Goal: Task Accomplishment & Management: Use online tool/utility

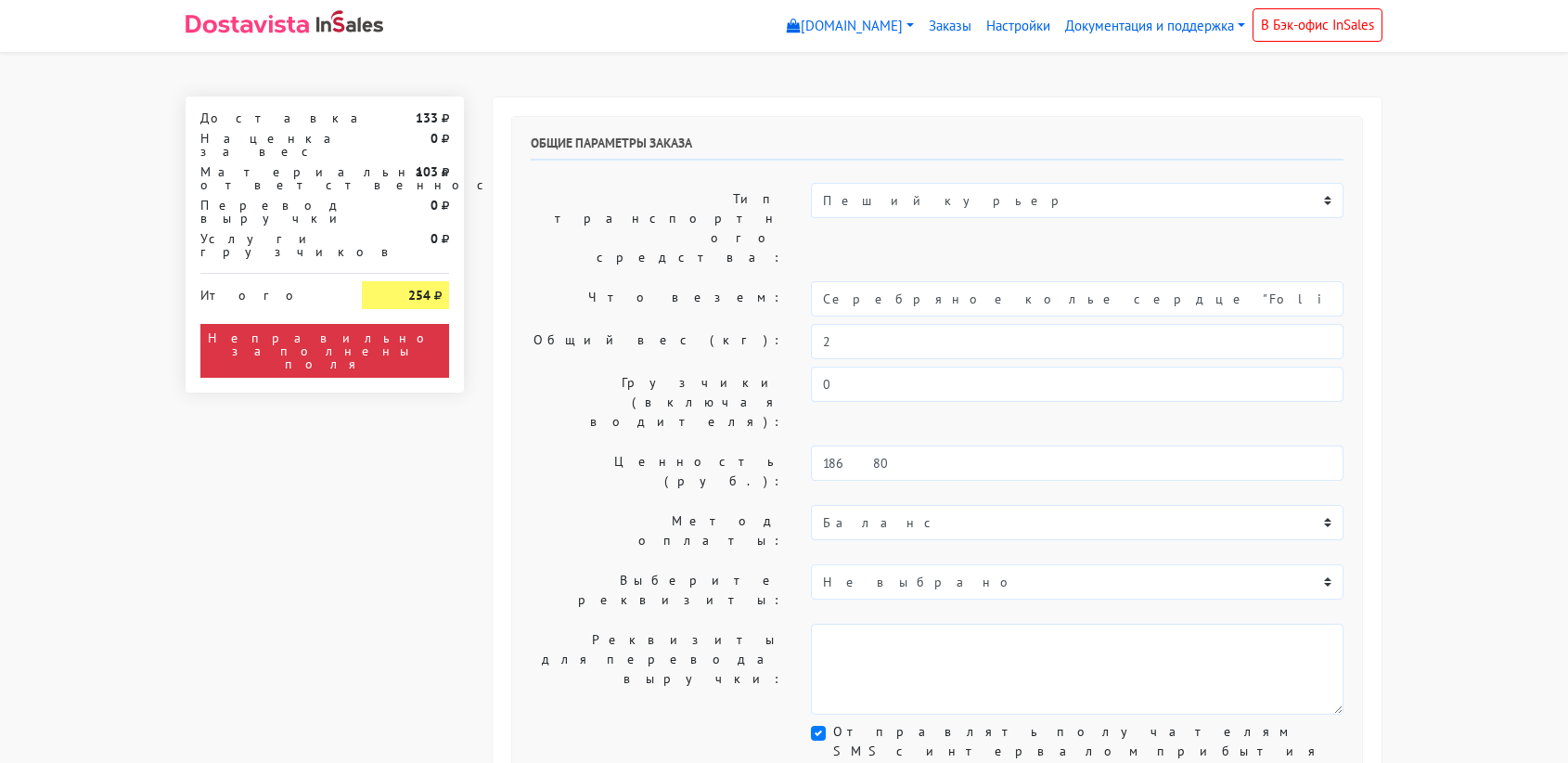
select select "11:00"
select select "21:00"
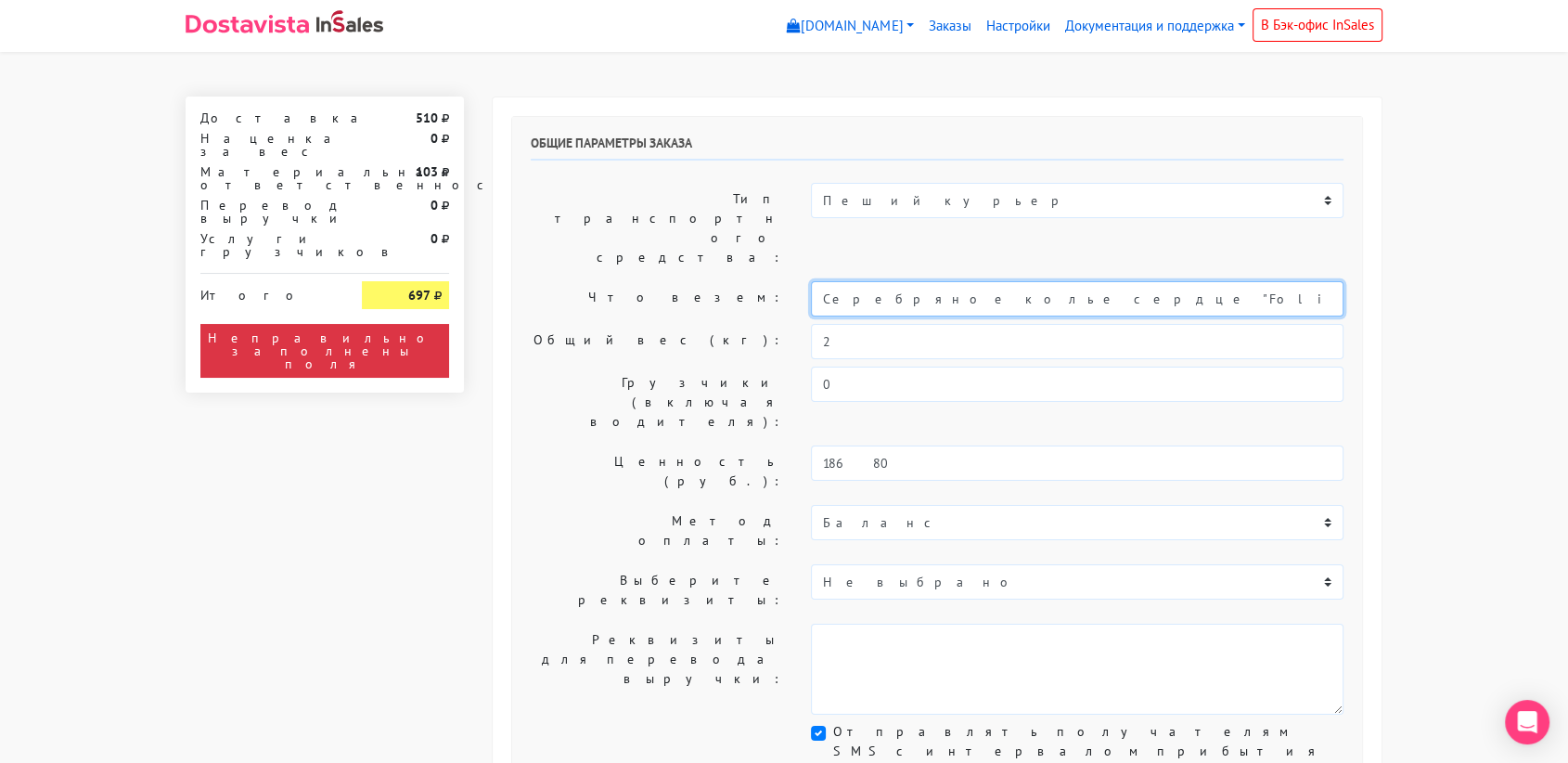
click at [969, 281] on input "Серебряное колье сердце "Folio" (47 / -)" at bounding box center [1078, 298] width 533 height 36
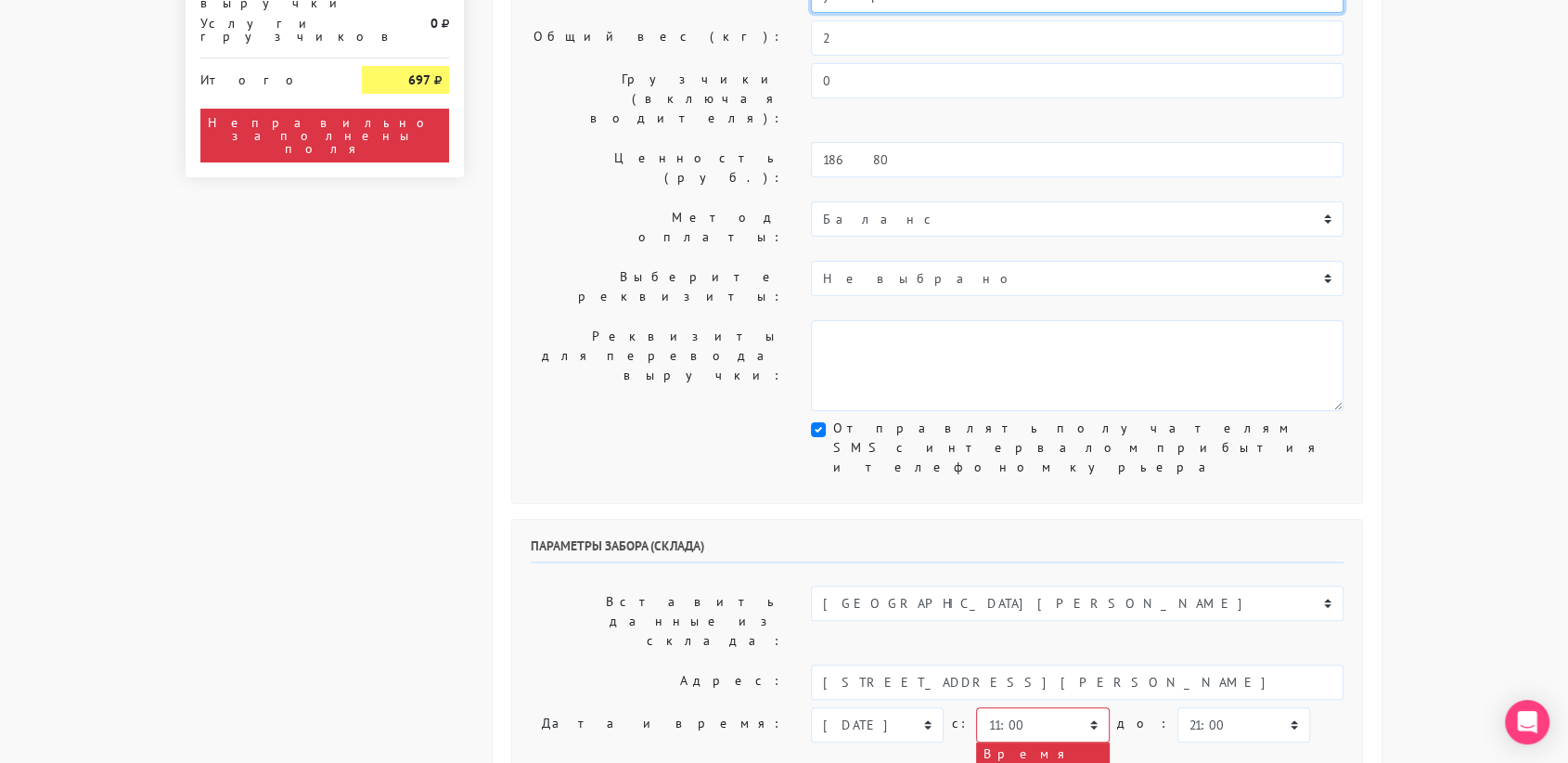
scroll to position [304, 0]
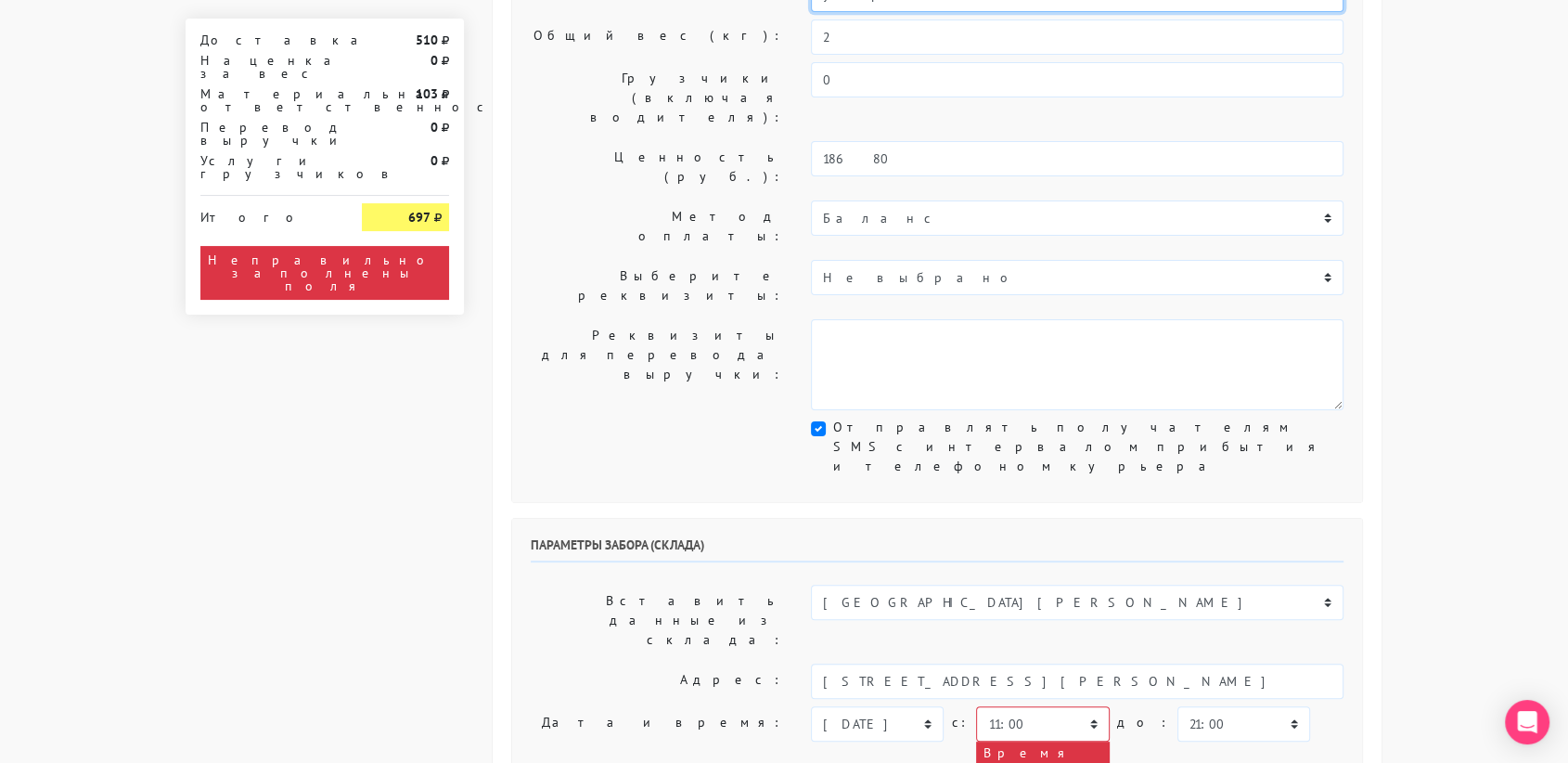
type input "украшение"
click at [883, 706] on select "[DATE] [DATE] [DATE] [DATE] [DATE] [DATE] [DATE] [DATE] [DATE]" at bounding box center [877, 723] width 132 height 36
select select "[DATE]"
click at [811, 706] on select "[DATE] [DATE] [DATE] [DATE] [DATE] [DATE] [DATE] [DATE] [DATE]" at bounding box center [877, 723] width 132 height 36
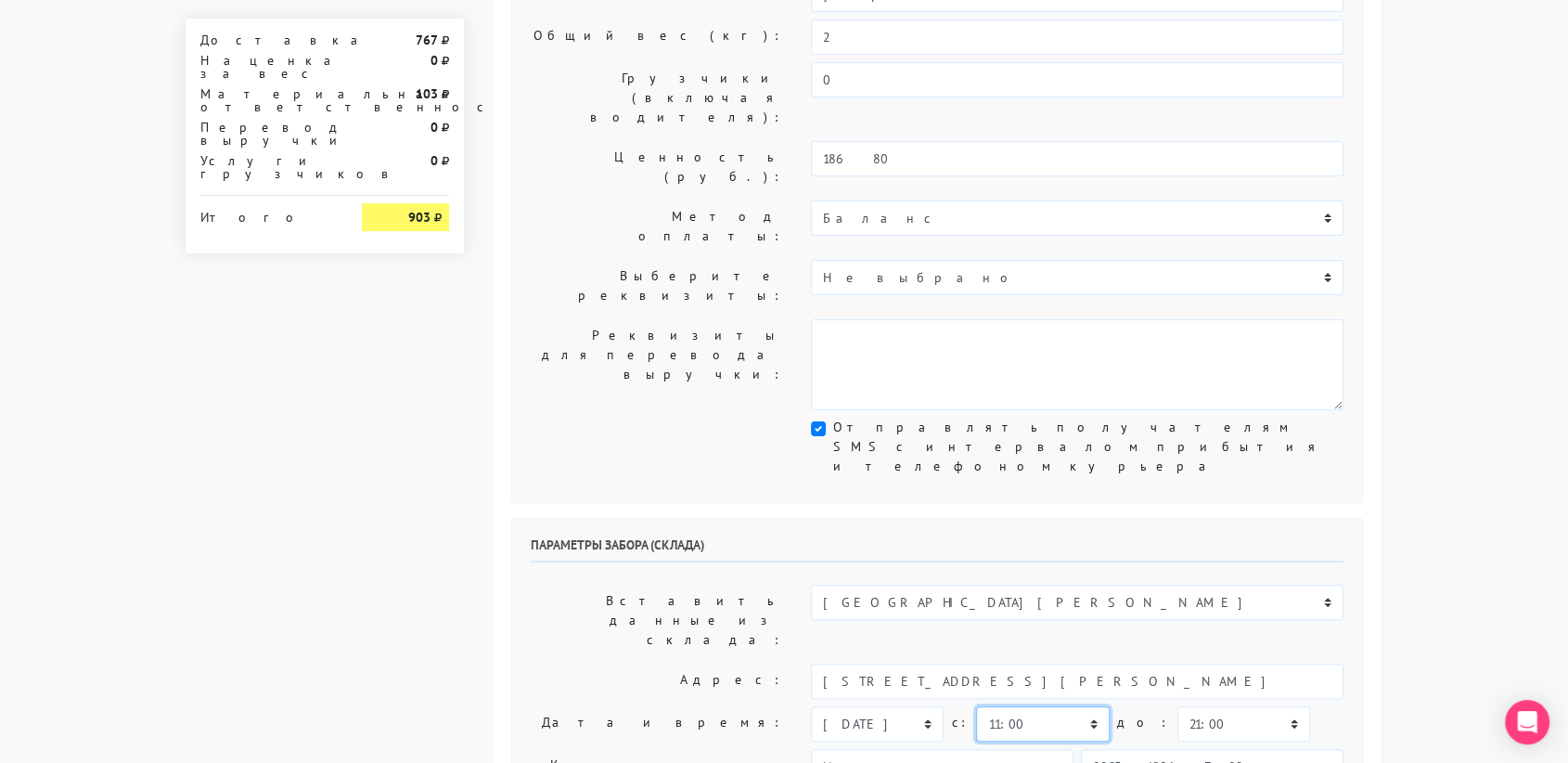
click at [1071, 706] on select "00:00 00:30 01:00 01:30 02:00 02:30 03:00 03:30 04:00 04:30 05:00 05:30 06:00 0…" at bounding box center [1042, 723] width 132 height 36
select select "10:30"
click at [976, 706] on select "00:00 00:30 01:00 01:30 02:00 02:30 03:00 03:30 04:00 04:30 05:00 05:30 06:00 0…" at bounding box center [1042, 723] width 132 height 36
click at [1188, 706] on select "00:00 00:30 01:00 01:30 02:00 02:30 03:00 03:30 04:00 04:30 05:00 05:30 06:00 0…" at bounding box center [1244, 723] width 132 height 36
select select "11:00"
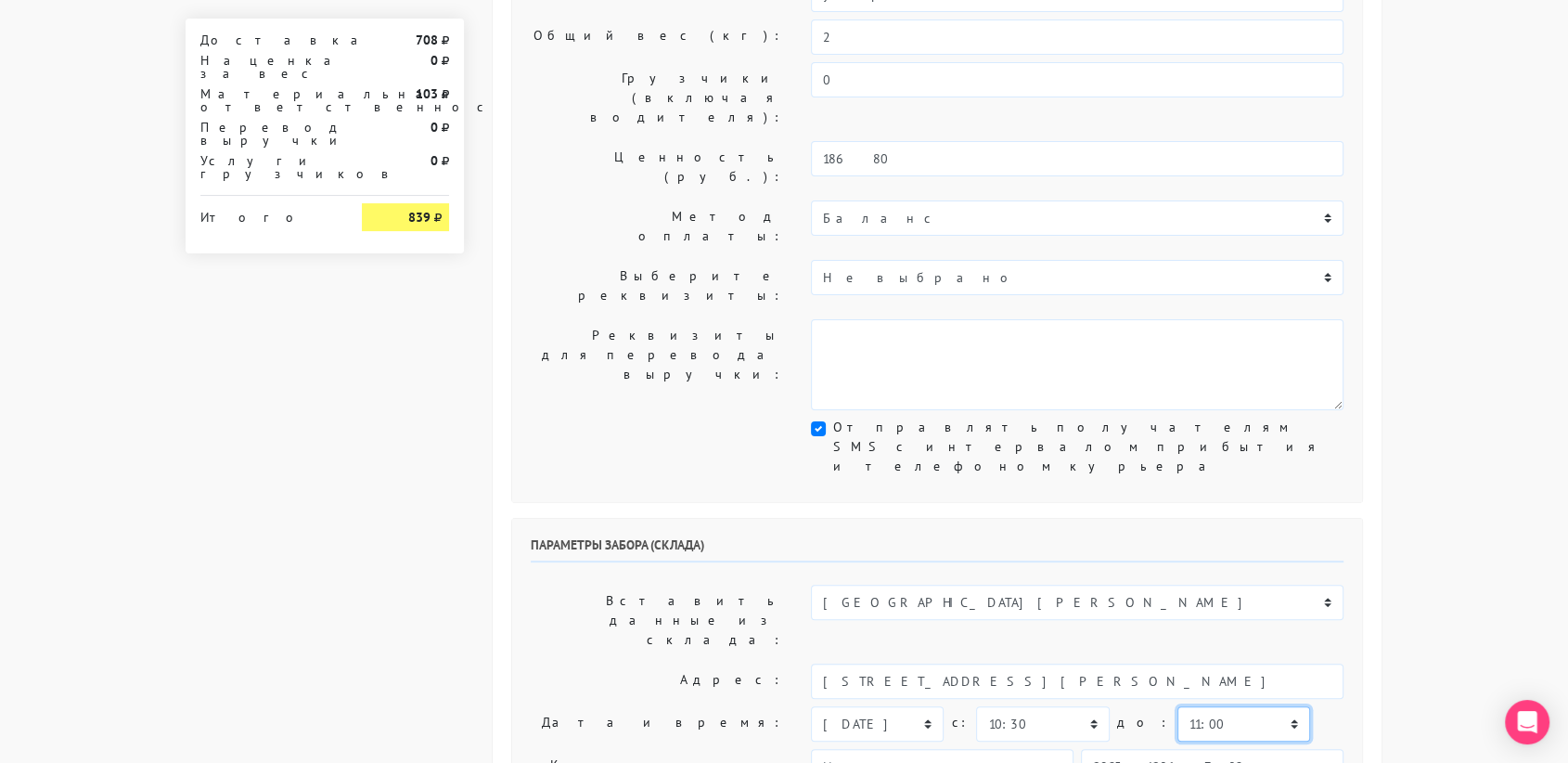
click at [1178, 706] on select "00:00 00:30 01:00 01:30 02:00 02:30 03:00 03:30 04:00 04:30 05:00 05:30 06:00 0…" at bounding box center [1244, 723] width 132 height 36
click at [1229, 749] on input "89251806702" at bounding box center [1213, 767] width 263 height 36
type input "9234448187"
type input "[PERSON_NAME]"
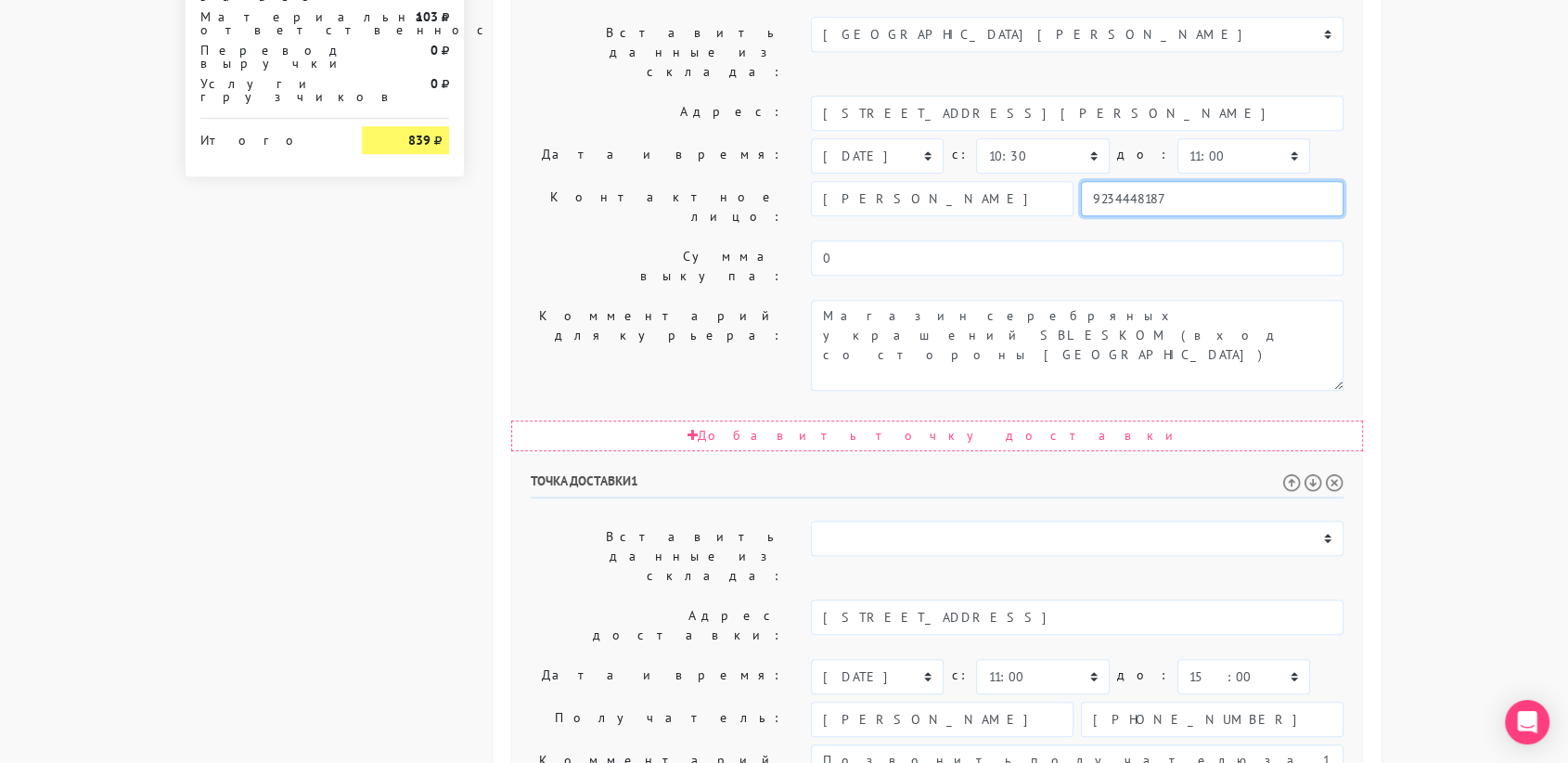
scroll to position [946, 0]
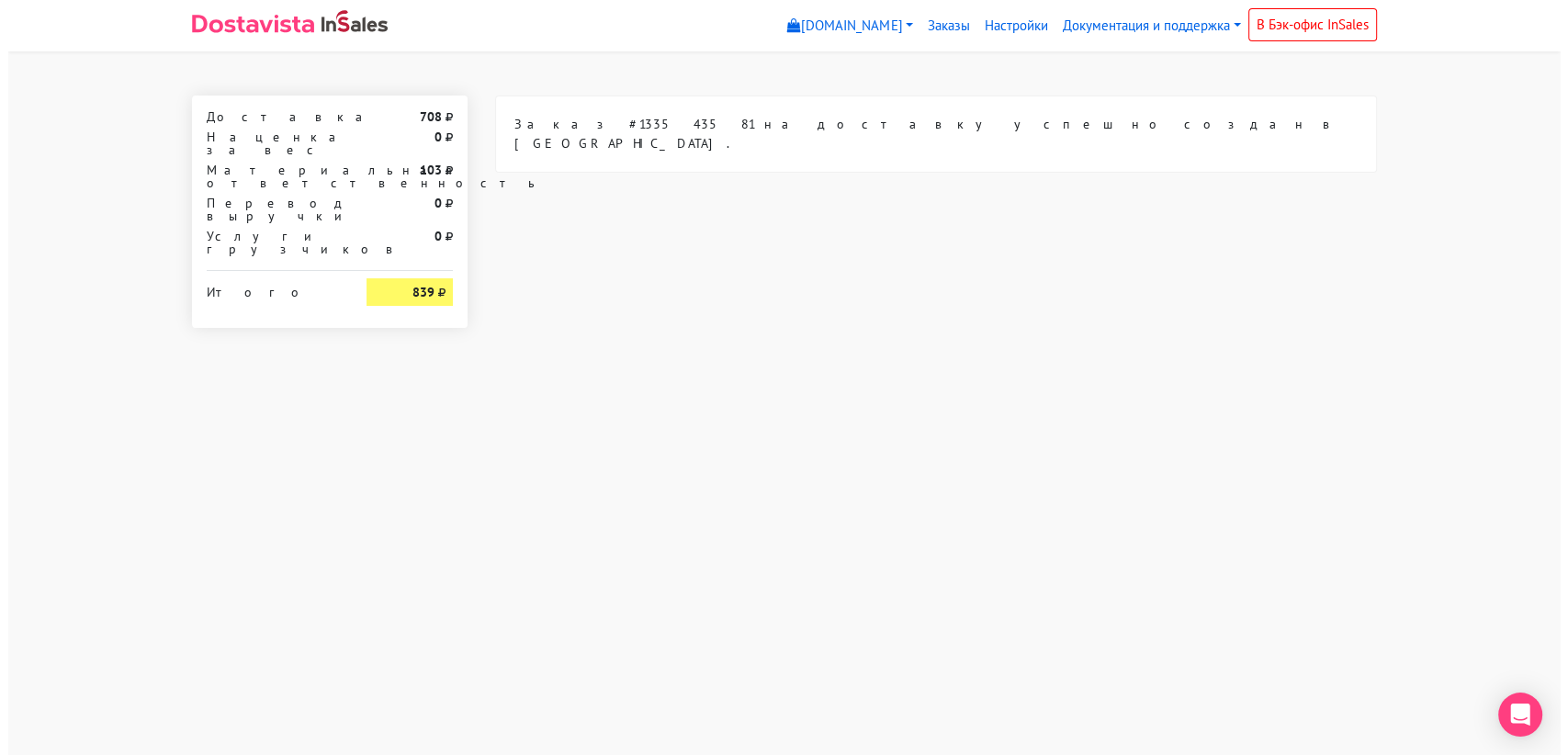
scroll to position [0, 0]
